Goal: Task Accomplishment & Management: Use online tool/utility

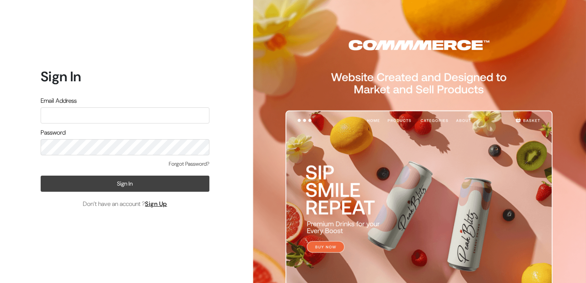
type input "info.dermaheal@gmail.com"
click at [125, 180] on button "Sign In" at bounding box center [125, 184] width 169 height 16
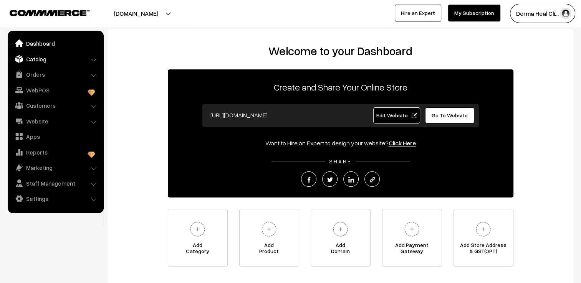
click at [43, 58] on link "Catalog" at bounding box center [55, 59] width 91 height 14
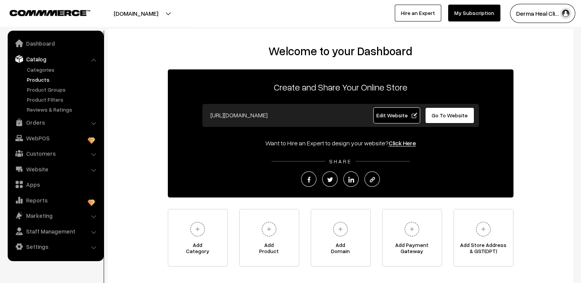
click at [44, 78] on link "Products" at bounding box center [63, 80] width 76 height 8
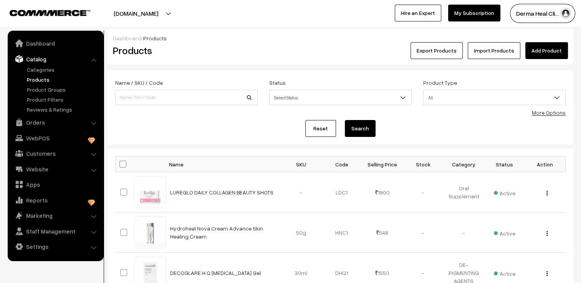
click at [552, 49] on link "Add Product" at bounding box center [546, 50] width 43 height 17
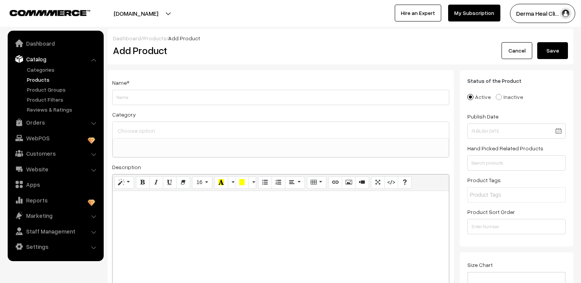
select select
